Goal: Transaction & Acquisition: Purchase product/service

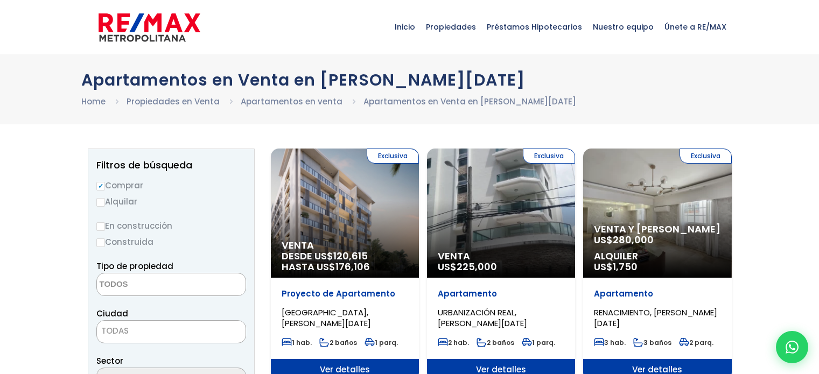
select select
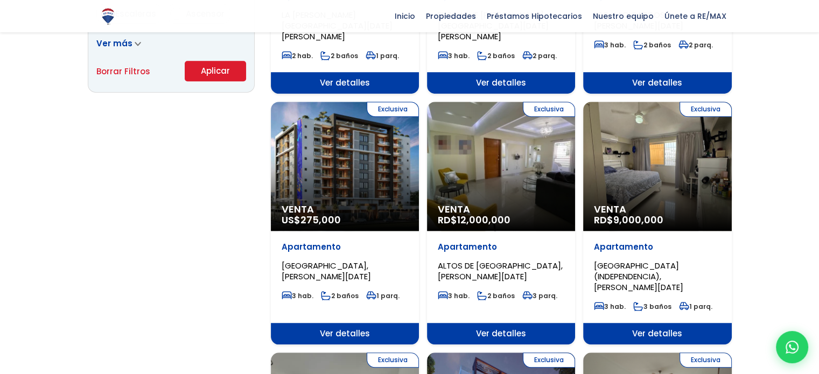
scroll to position [792, 0]
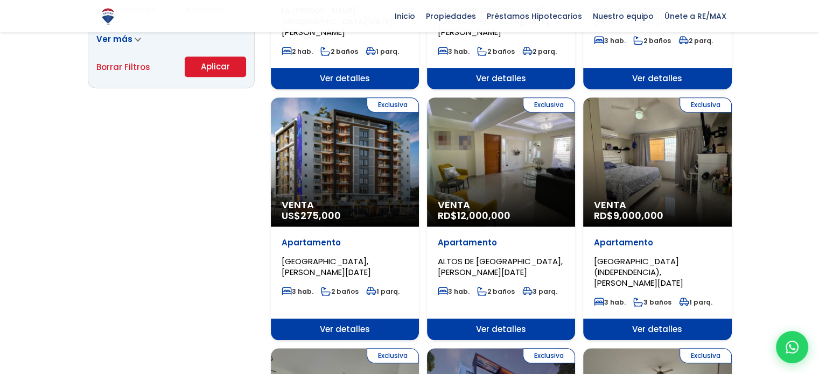
click at [519, 153] on div "Exclusiva Venta RD$ 12,000,000" at bounding box center [501, 161] width 148 height 129
click at [497, 155] on div "Exclusiva Venta RD$ 12,000,000" at bounding box center [501, 161] width 148 height 129
click at [505, 256] on span "ALTOS DE ARROYO HONDO, SANTO DOMINGO DE GUZMÁN" at bounding box center [500, 267] width 125 height 22
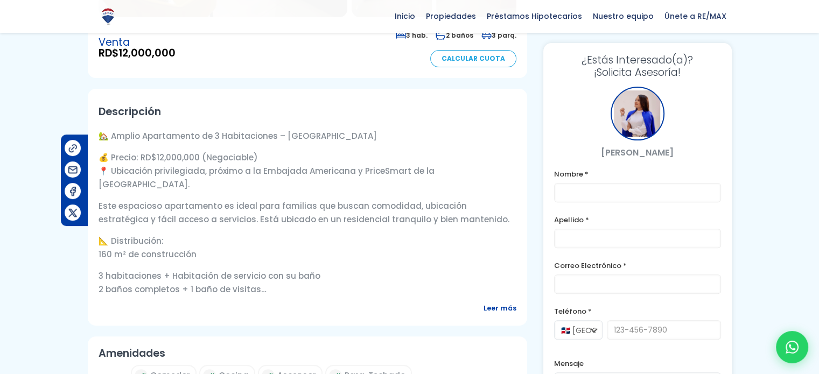
scroll to position [273, 0]
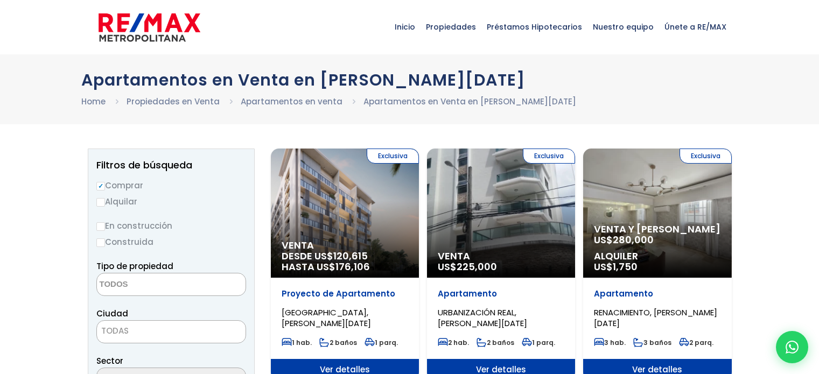
select select
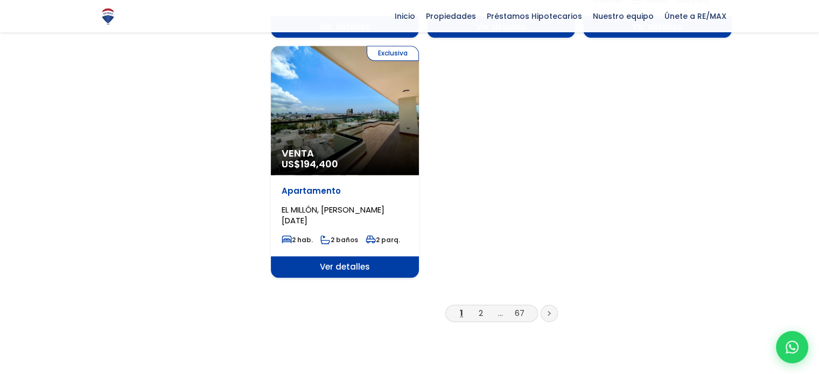
scroll to position [1341, 0]
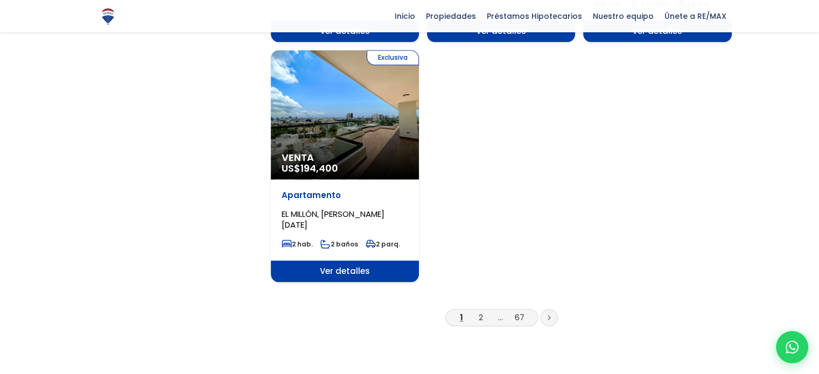
click at [550, 315] on icon at bounding box center [548, 317] width 3 height 5
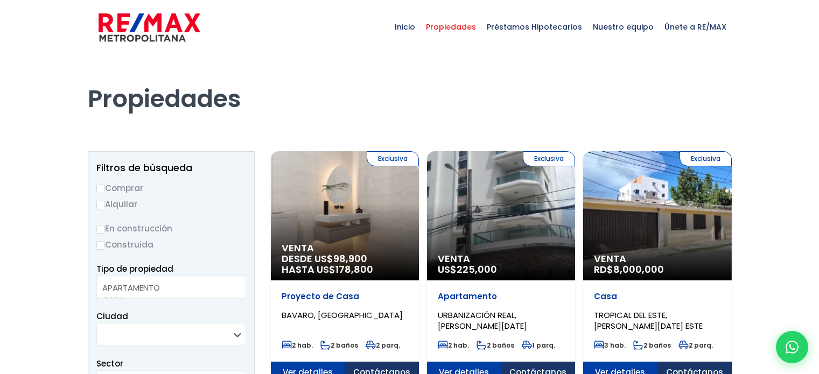
select select
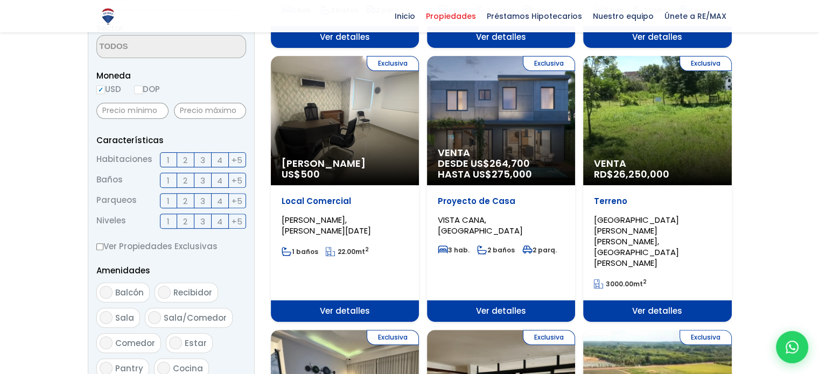
scroll to position [337, 0]
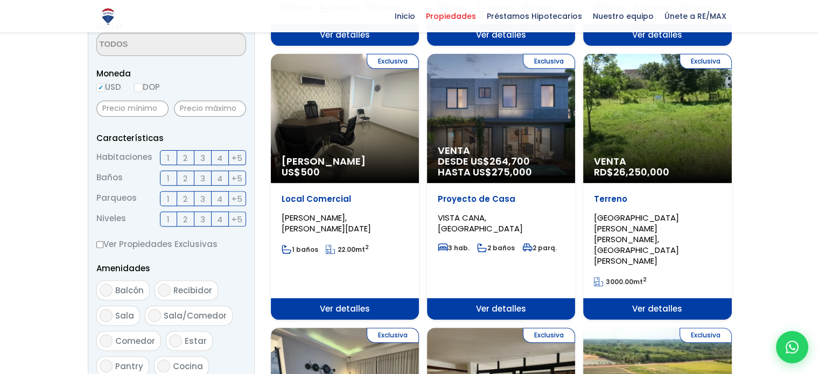
click at [355, 153] on div "Exclusiva Alquiler Amueblado US$ 500" at bounding box center [345, 118] width 148 height 129
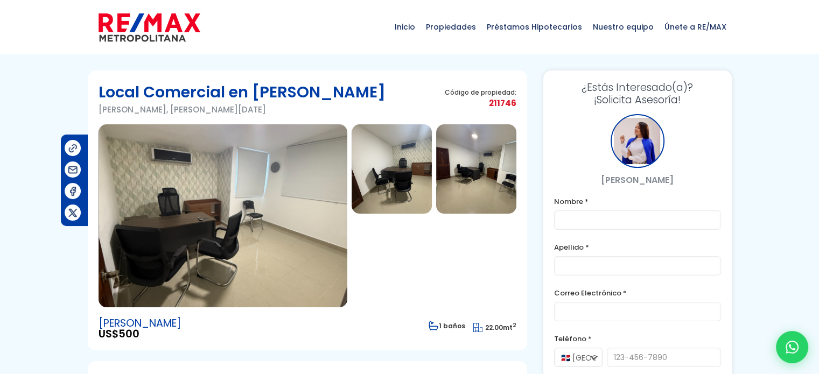
click at [258, 230] on img at bounding box center [222, 215] width 249 height 183
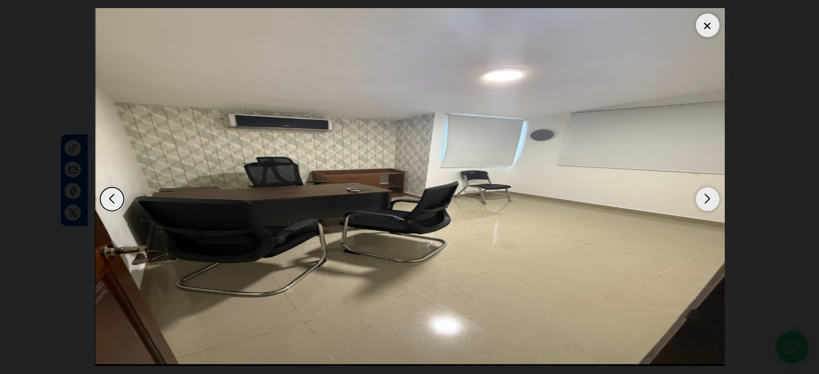
click at [706, 203] on div "Next slide" at bounding box center [707, 199] width 24 height 24
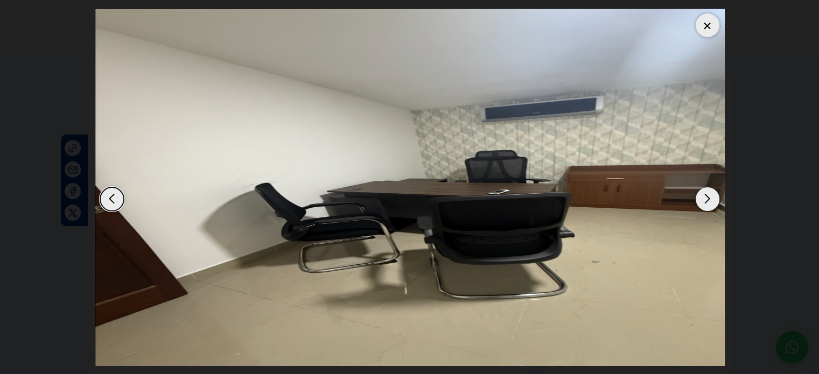
click at [706, 203] on div "Next slide" at bounding box center [707, 199] width 24 height 24
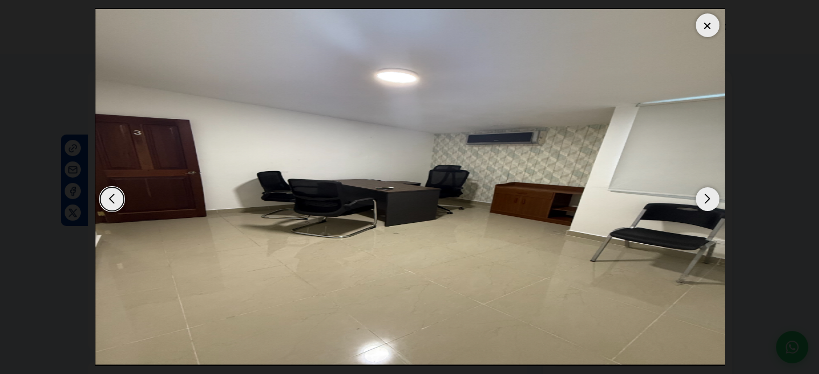
click at [706, 202] on div "Next slide" at bounding box center [707, 199] width 24 height 24
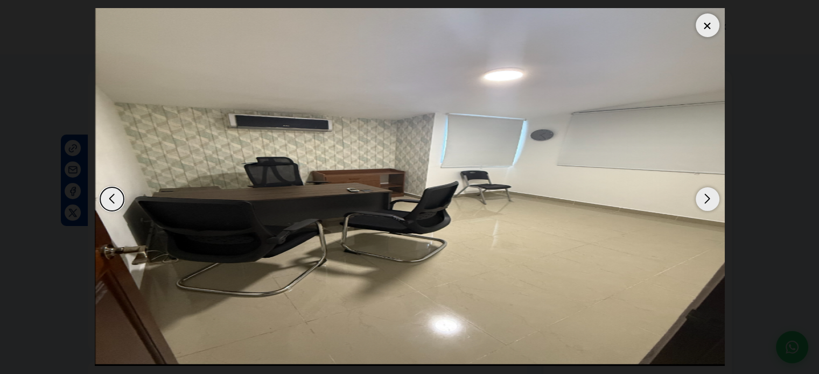
click at [706, 202] on div "Next slide" at bounding box center [707, 199] width 24 height 24
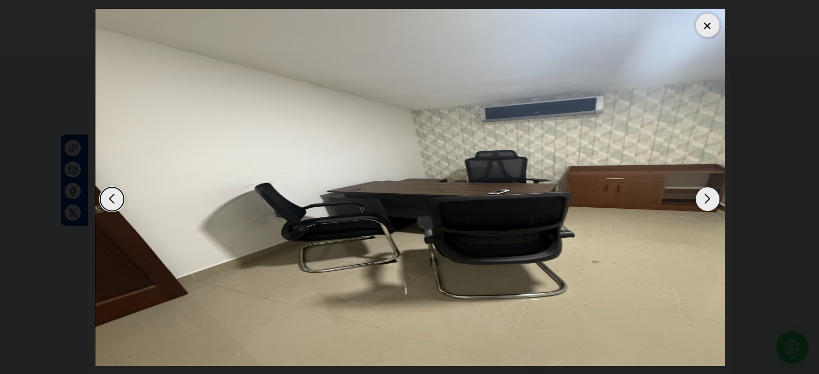
click at [706, 202] on div "Next slide" at bounding box center [707, 199] width 24 height 24
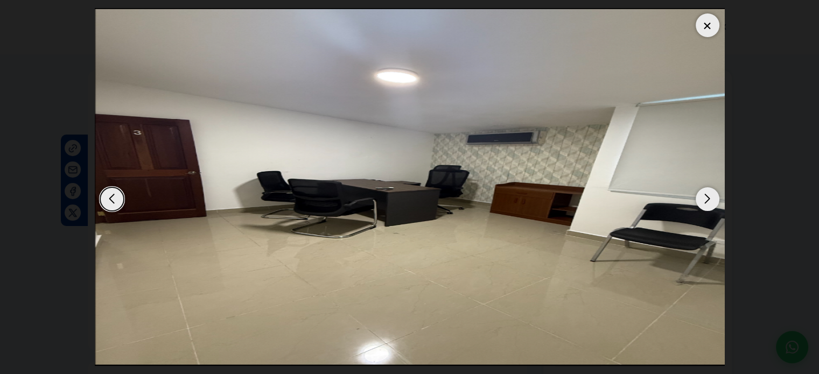
click at [706, 202] on div "Next slide" at bounding box center [707, 199] width 24 height 24
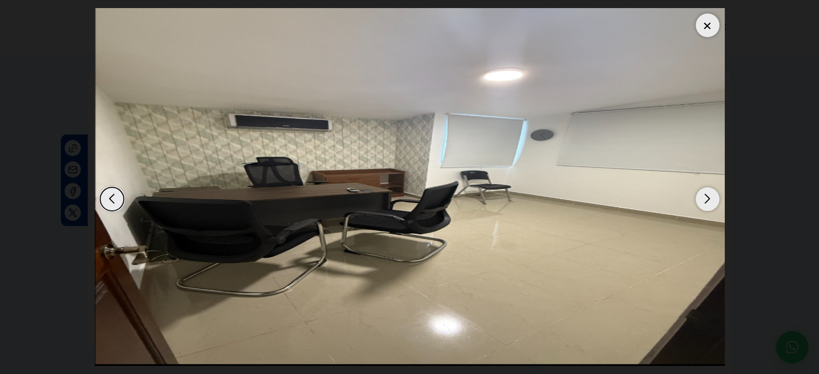
click at [704, 21] on div at bounding box center [707, 25] width 24 height 24
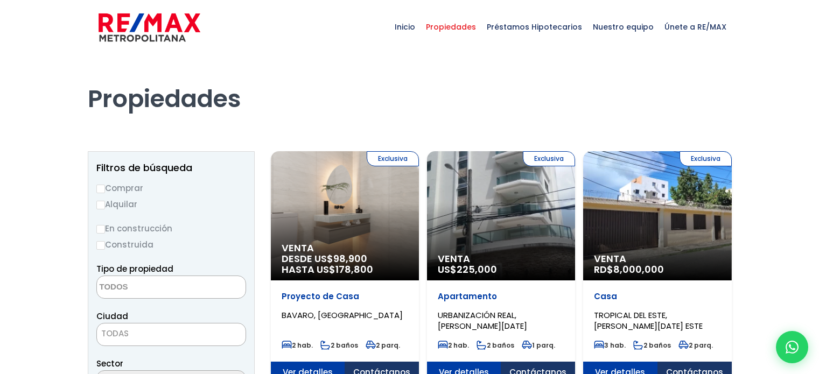
select select
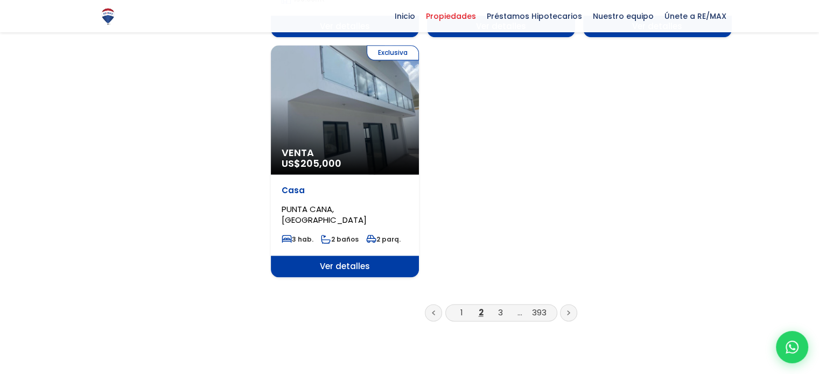
scroll to position [1364, 0]
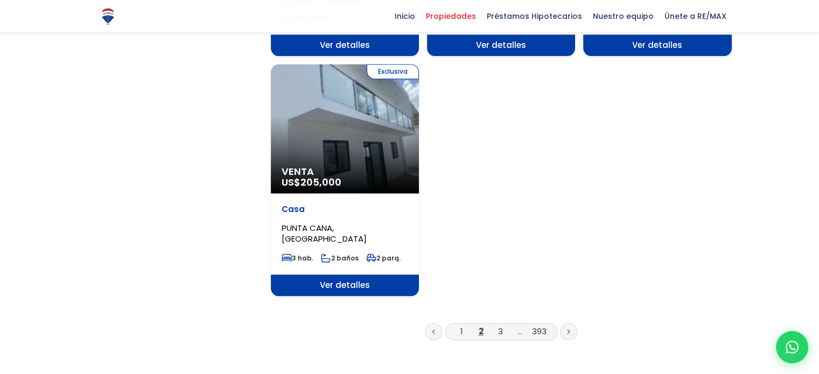
click at [565, 323] on link at bounding box center [568, 331] width 17 height 17
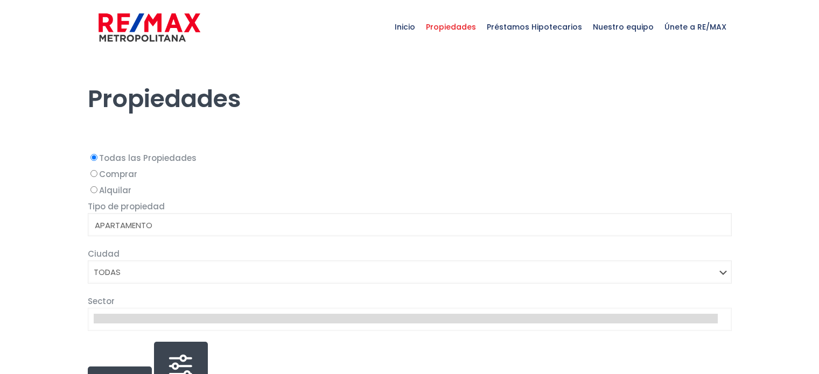
select select
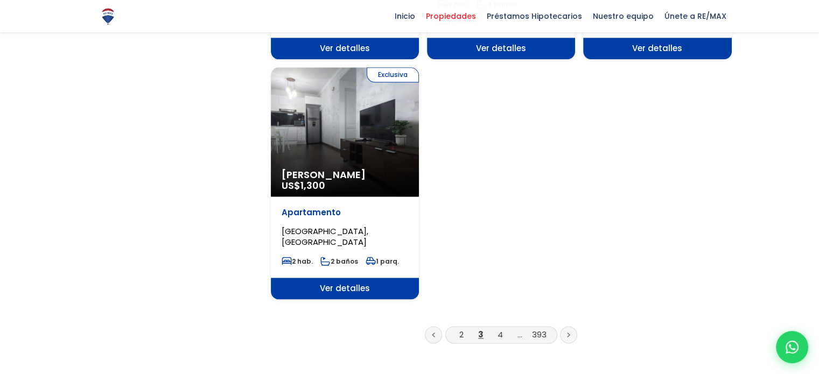
scroll to position [1393, 0]
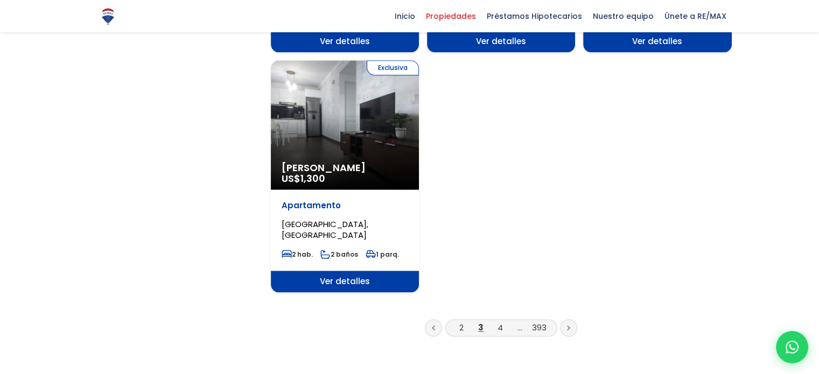
click at [568, 326] on icon at bounding box center [568, 328] width 2 height 4
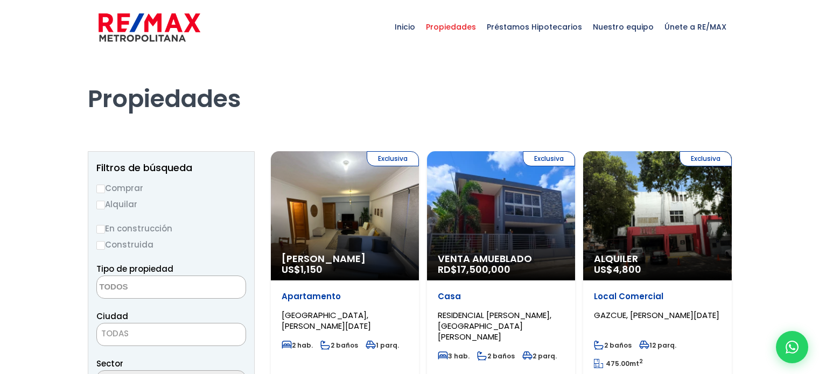
select select
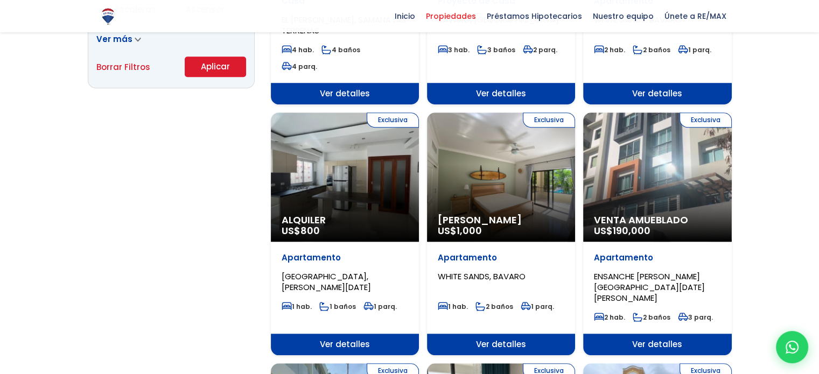
scroll to position [745, 0]
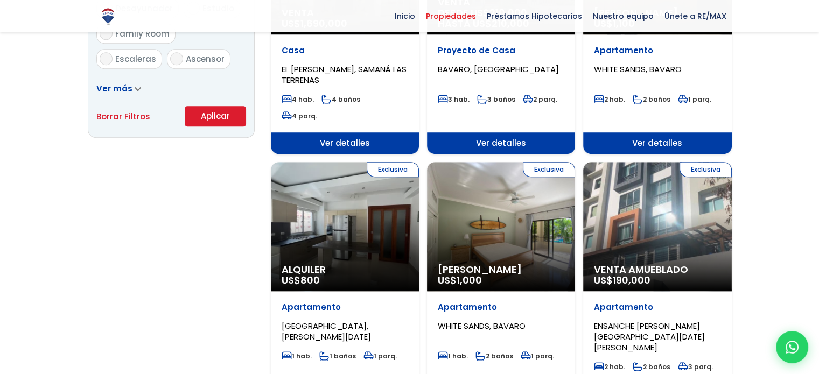
click at [351, 208] on div "Exclusiva Alquiler US$ 800" at bounding box center [345, 226] width 148 height 129
click at [334, 320] on span "BELLA VISTA, SANTO DOMINGO DE GUZMÁN" at bounding box center [325, 331] width 89 height 22
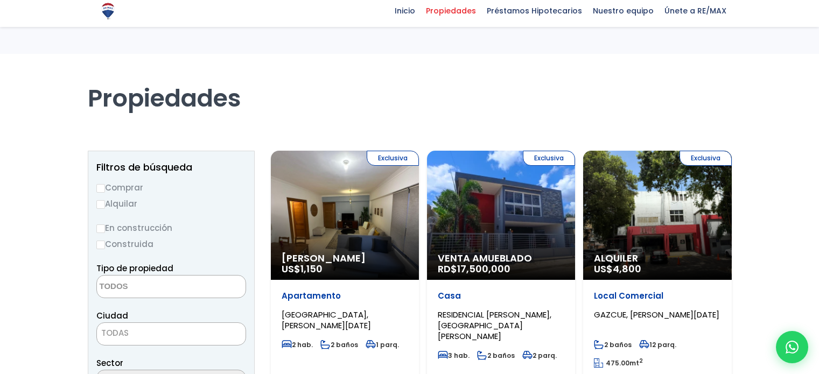
select select
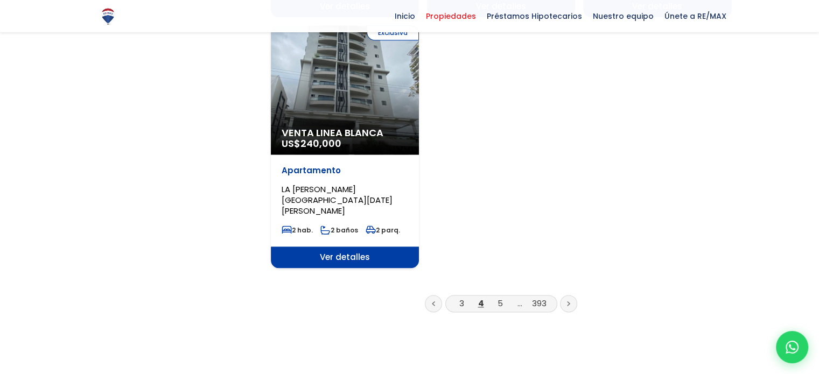
scroll to position [1366, 0]
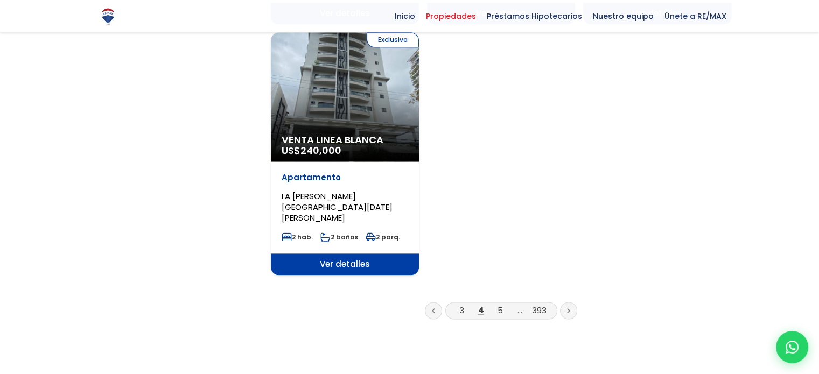
click at [573, 302] on link at bounding box center [568, 310] width 17 height 17
click at [567, 308] on icon at bounding box center [568, 310] width 3 height 5
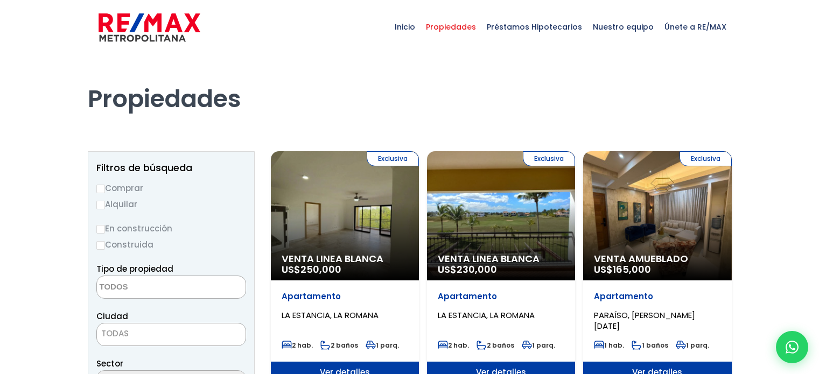
select select
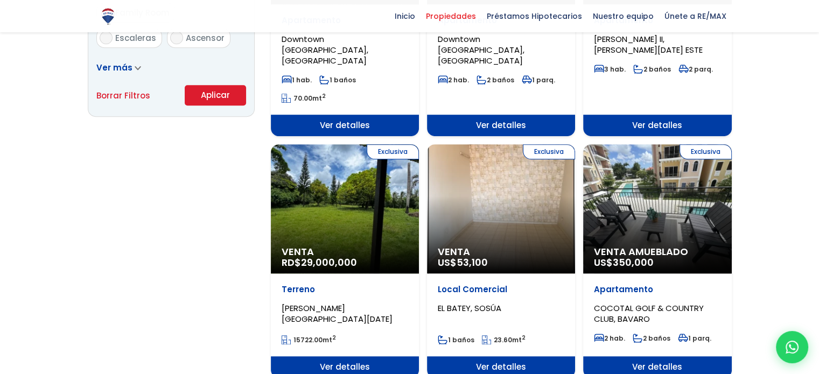
scroll to position [769, 0]
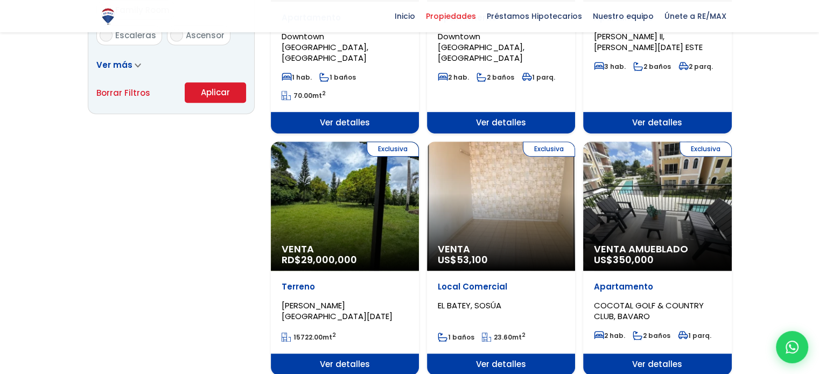
click at [340, 208] on div "Exclusiva Venta RD$ 29,000,000" at bounding box center [345, 206] width 148 height 129
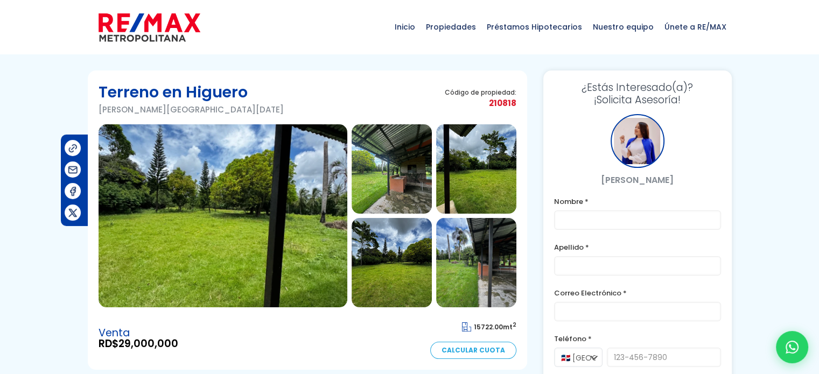
click at [270, 220] on img at bounding box center [222, 215] width 249 height 183
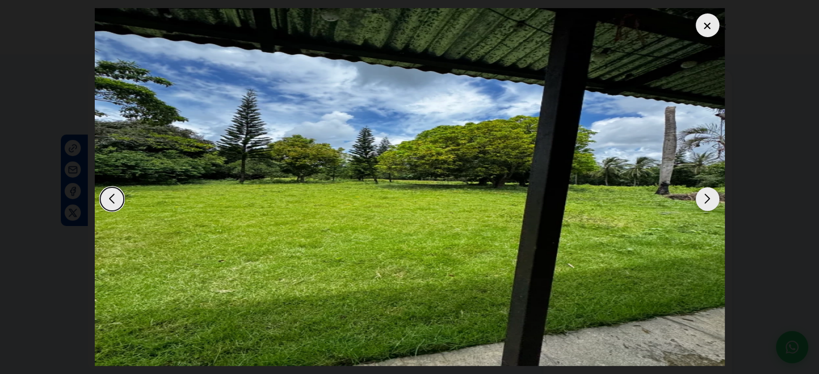
click at [706, 199] on div "Next slide" at bounding box center [707, 199] width 24 height 24
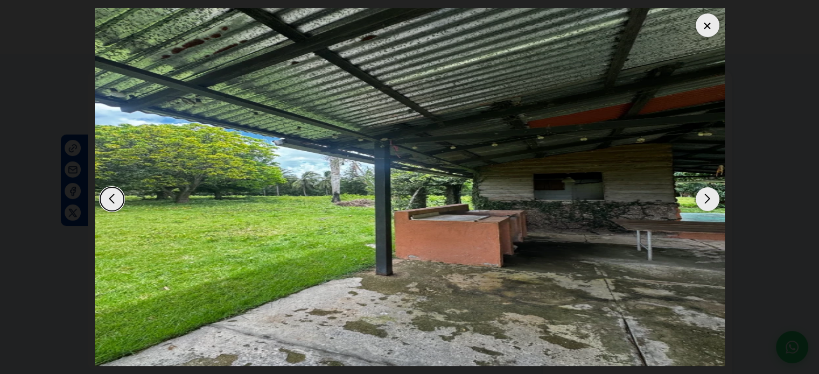
click at [706, 199] on div "Next slide" at bounding box center [707, 199] width 24 height 24
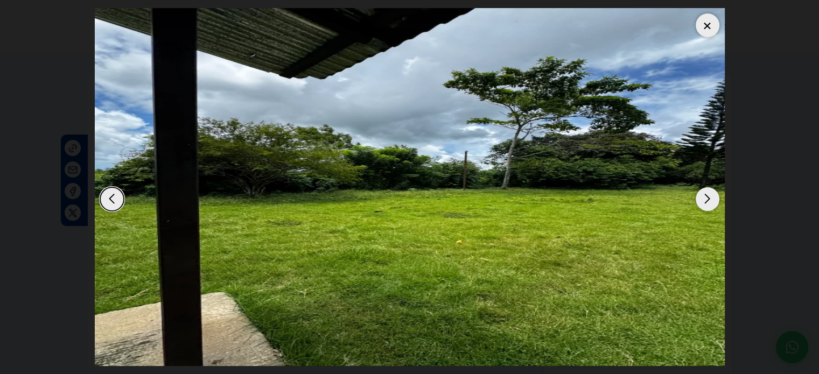
click at [706, 199] on div "Next slide" at bounding box center [707, 199] width 24 height 24
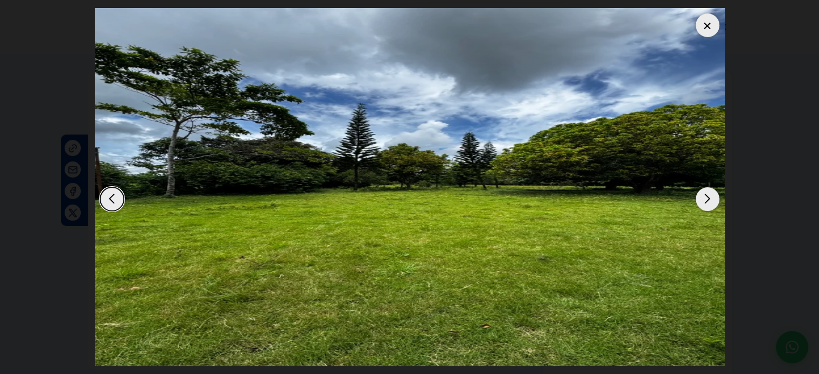
click at [706, 199] on div "Next slide" at bounding box center [707, 199] width 24 height 24
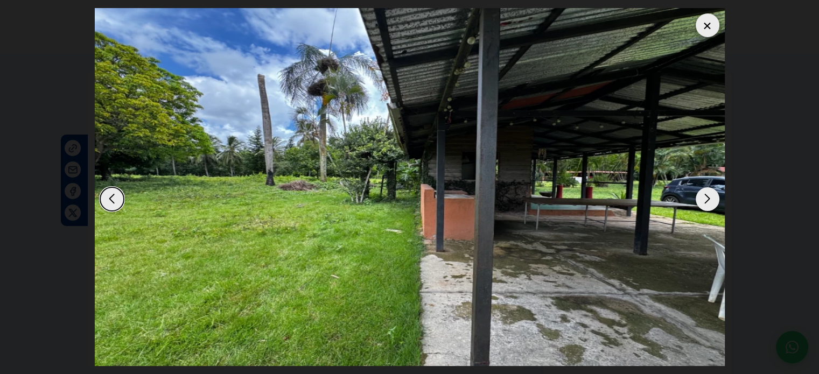
click at [706, 199] on div "Next slide" at bounding box center [707, 199] width 24 height 24
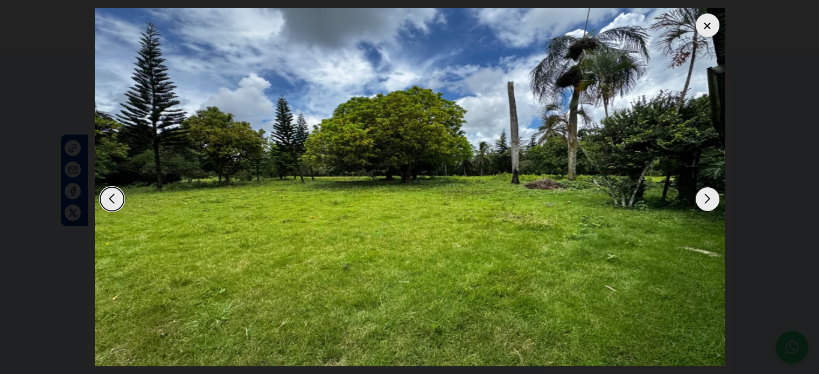
click at [706, 199] on div "Next slide" at bounding box center [707, 199] width 24 height 24
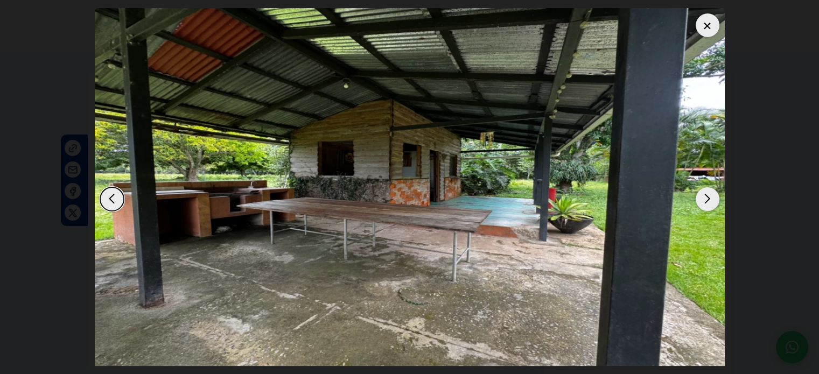
click at [706, 199] on div "Next slide" at bounding box center [707, 199] width 24 height 24
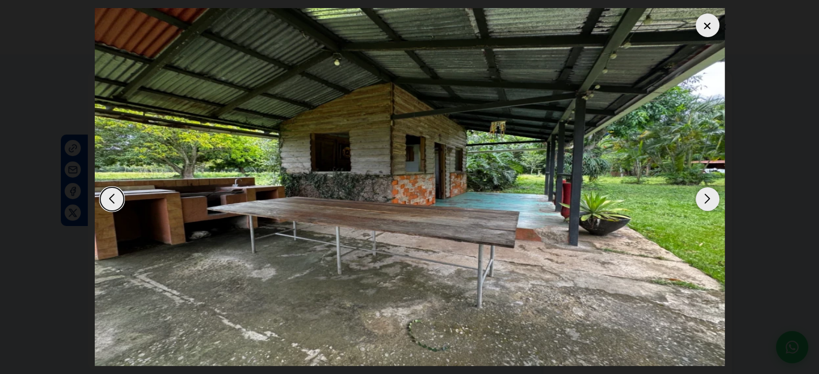
click at [706, 199] on div "Next slide" at bounding box center [707, 199] width 24 height 24
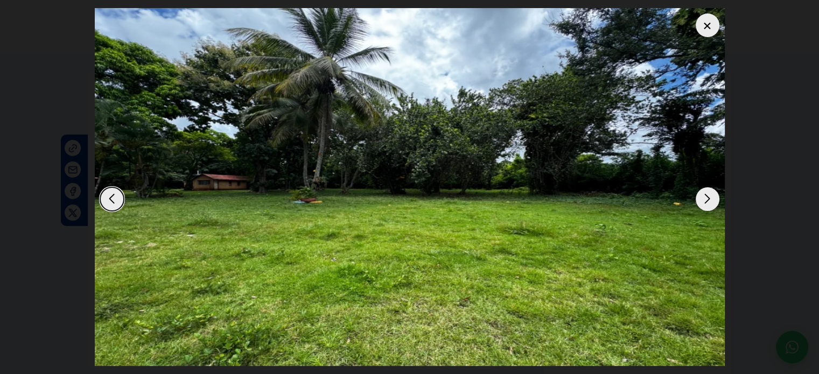
click at [707, 199] on div "Next slide" at bounding box center [707, 199] width 24 height 24
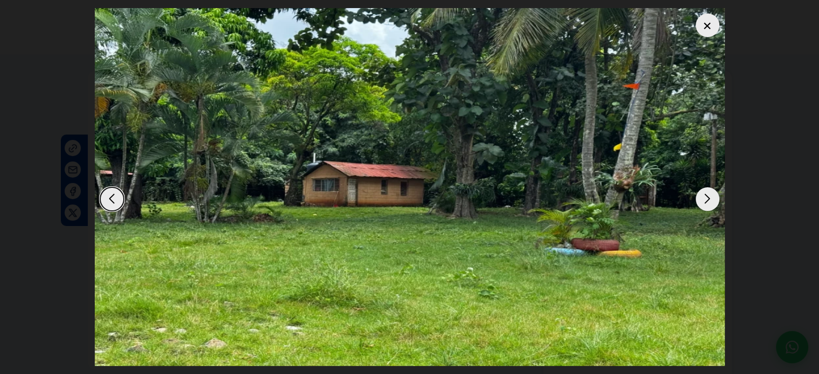
click at [707, 199] on div "Next slide" at bounding box center [707, 199] width 24 height 24
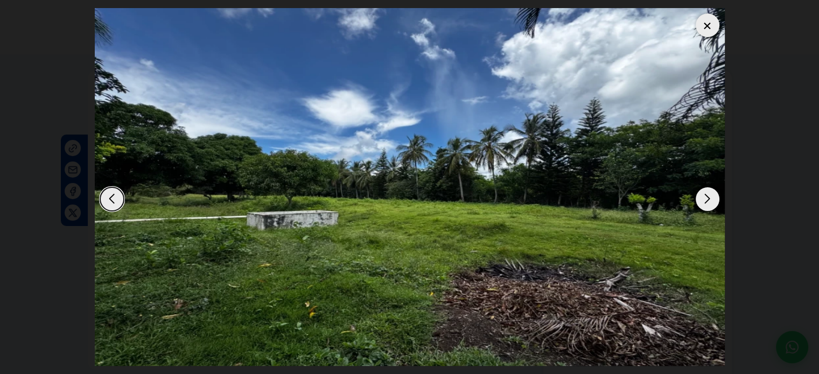
click at [707, 199] on div "Next slide" at bounding box center [707, 199] width 24 height 24
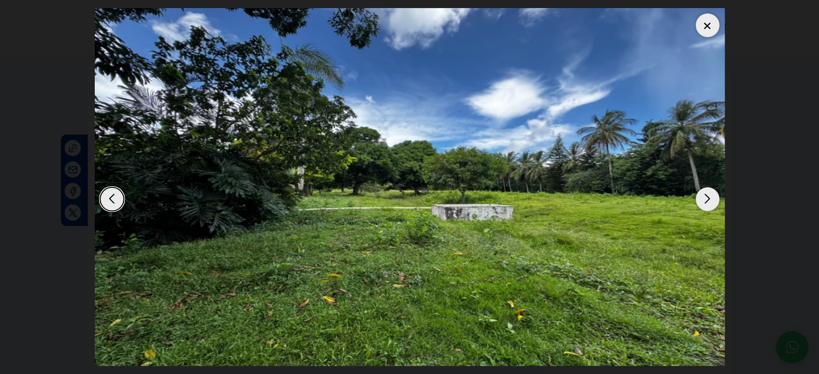
click at [708, 199] on div "Next slide" at bounding box center [707, 199] width 24 height 24
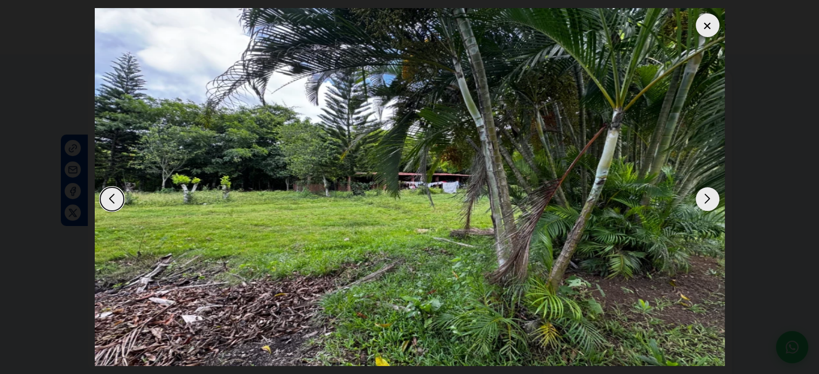
click at [708, 198] on div "Next slide" at bounding box center [707, 199] width 24 height 24
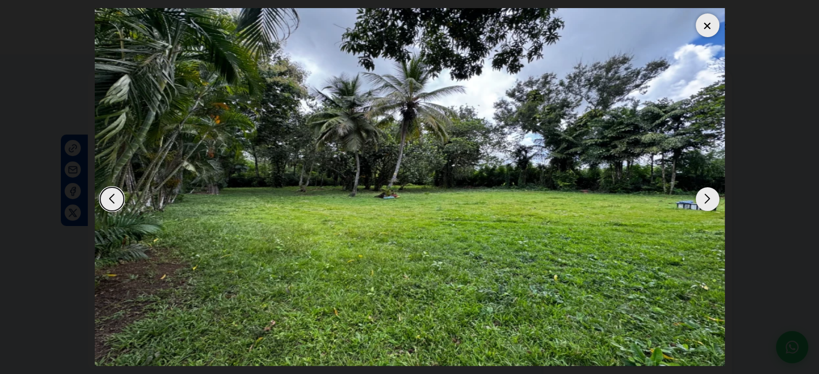
click at [710, 198] on div "Next slide" at bounding box center [707, 199] width 24 height 24
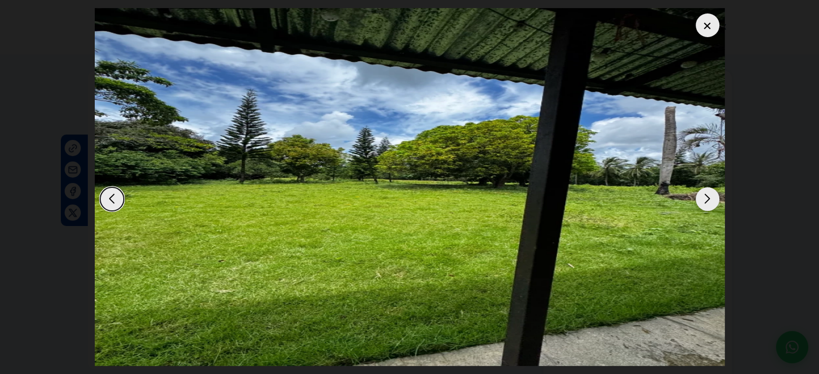
click at [710, 198] on div "Next slide" at bounding box center [707, 199] width 24 height 24
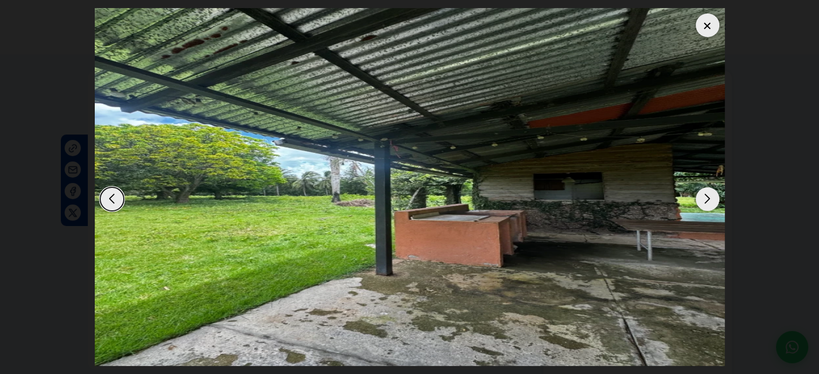
click at [710, 198] on div "Next slide" at bounding box center [707, 199] width 24 height 24
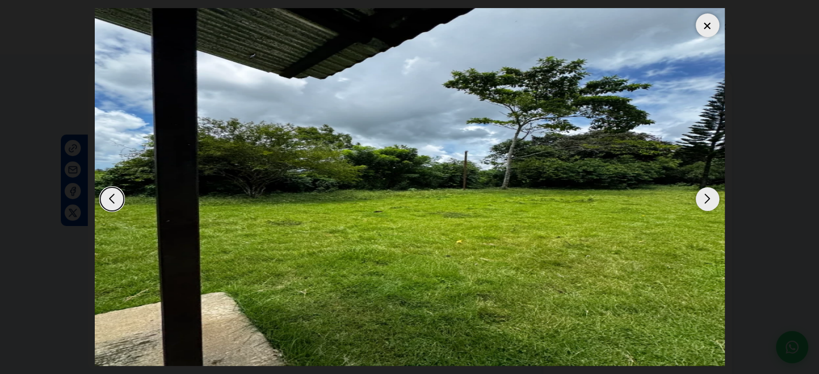
click at [700, 23] on div at bounding box center [707, 25] width 24 height 24
